Goal: Task Accomplishment & Management: Manage account settings

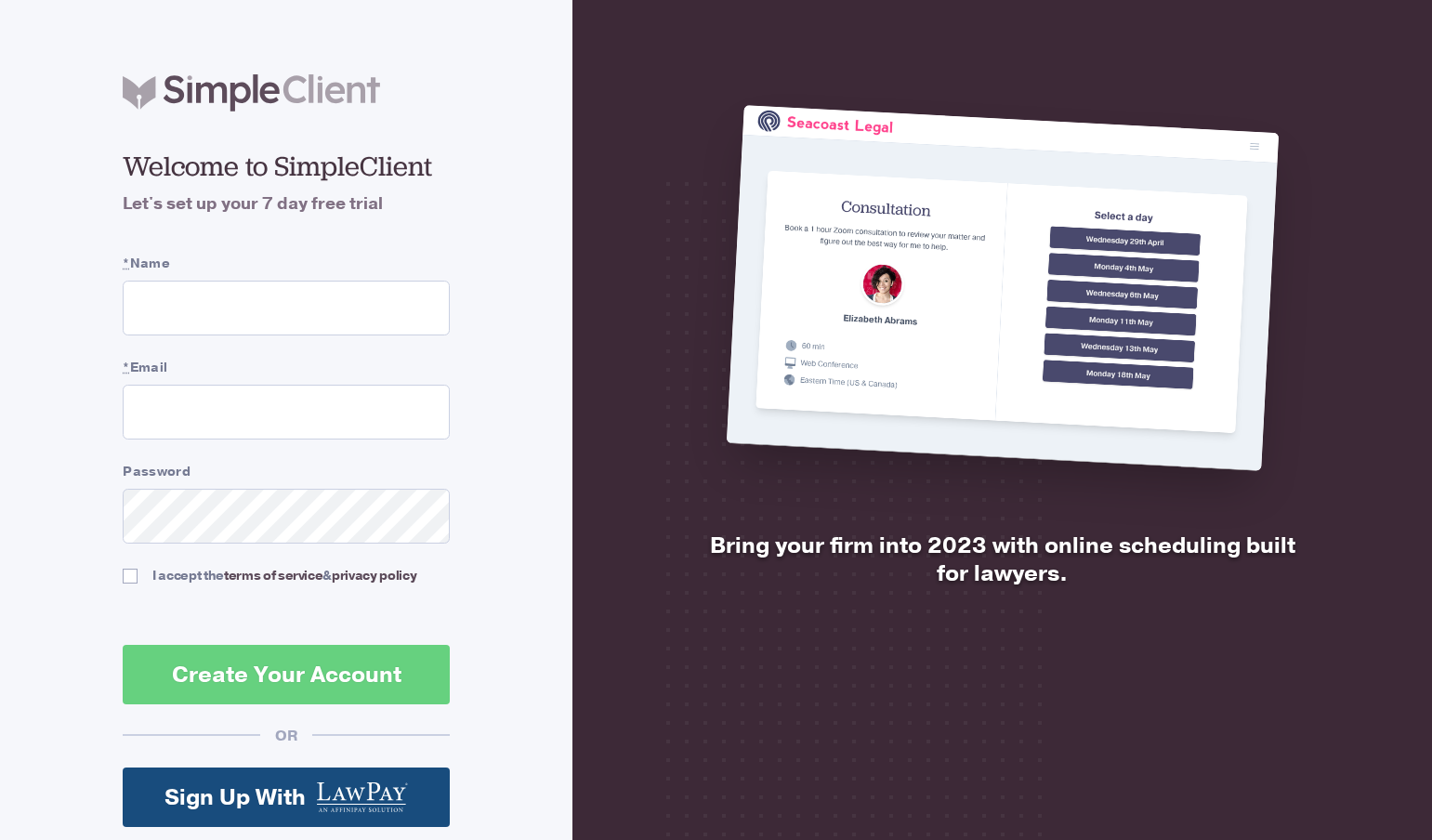
scroll to position [137, 0]
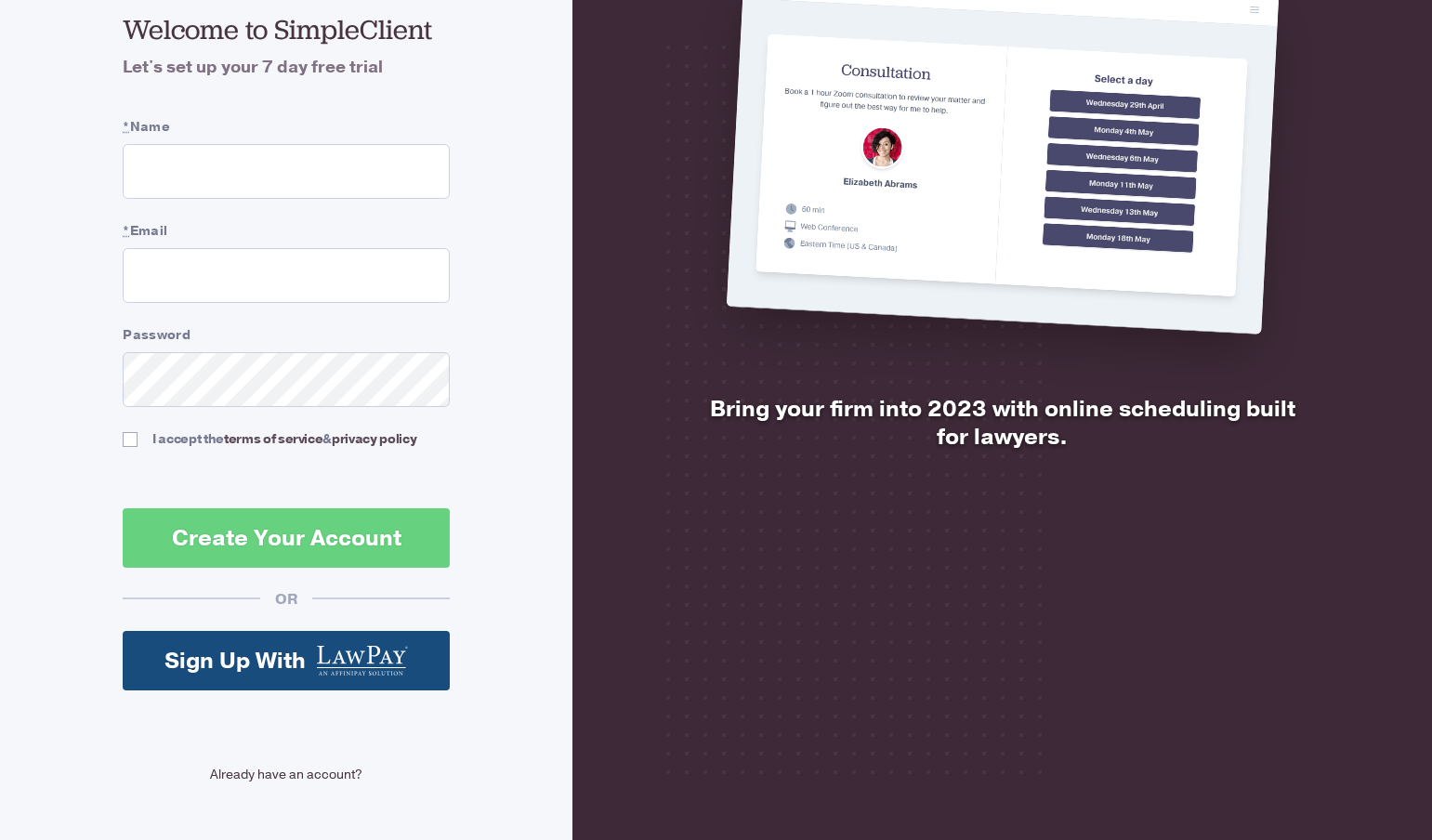
click at [238, 778] on link "Already have an account?" at bounding box center [286, 775] width 327 height 20
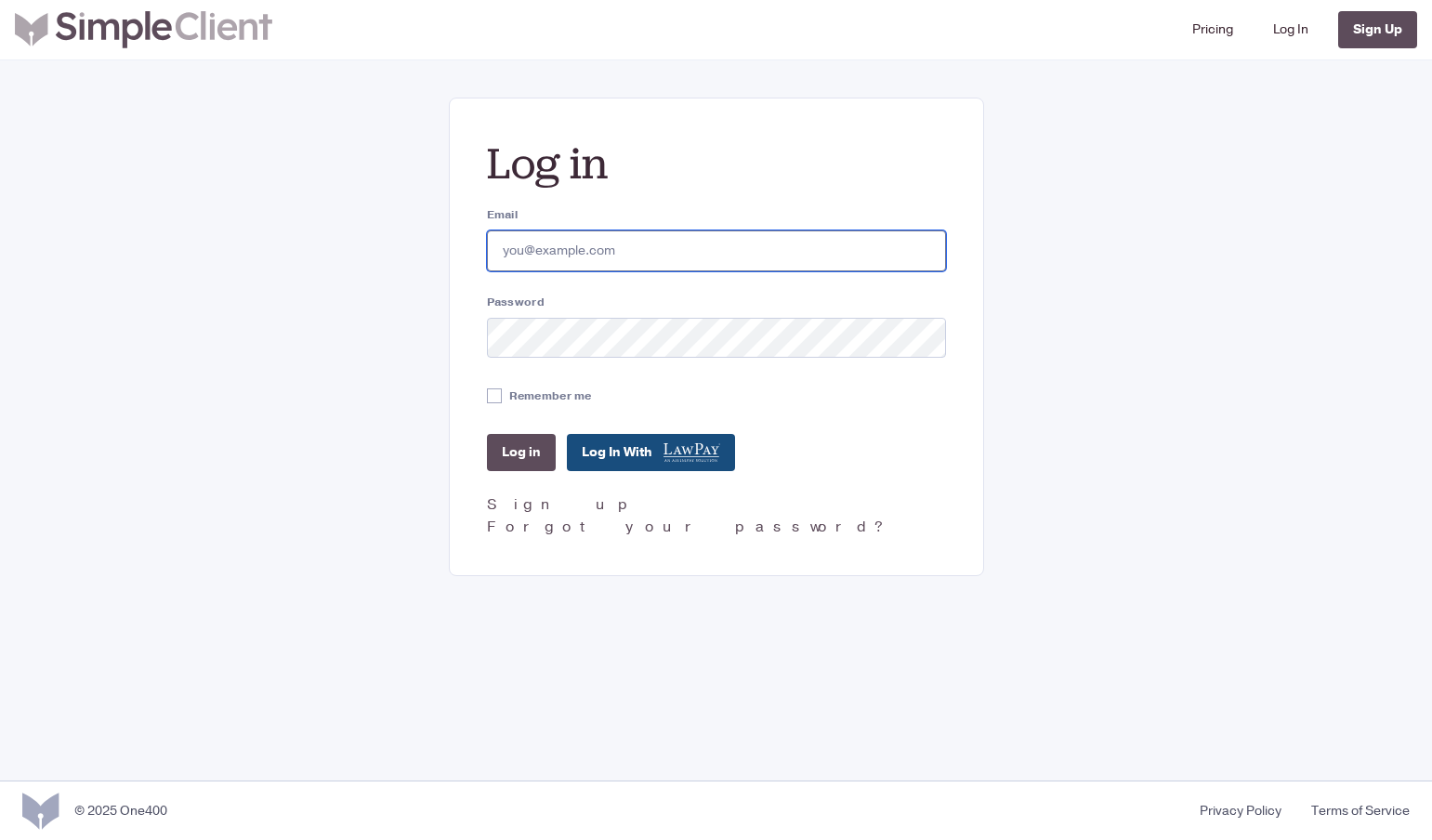
type input "[EMAIL_ADDRESS][DOMAIN_NAME]"
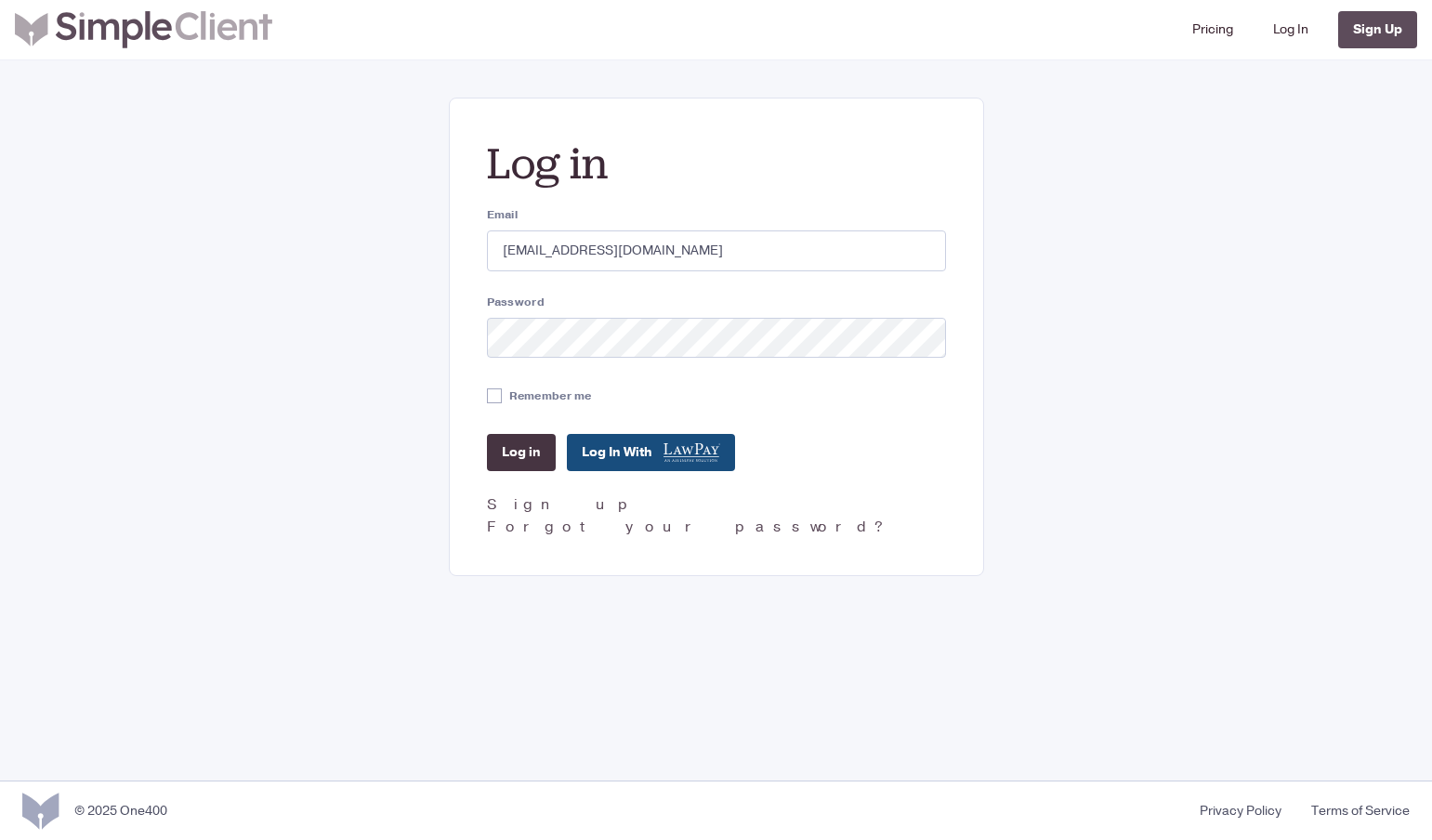
click at [530, 460] on input "Log in" at bounding box center [521, 452] width 68 height 37
